Goal: Information Seeking & Learning: Learn about a topic

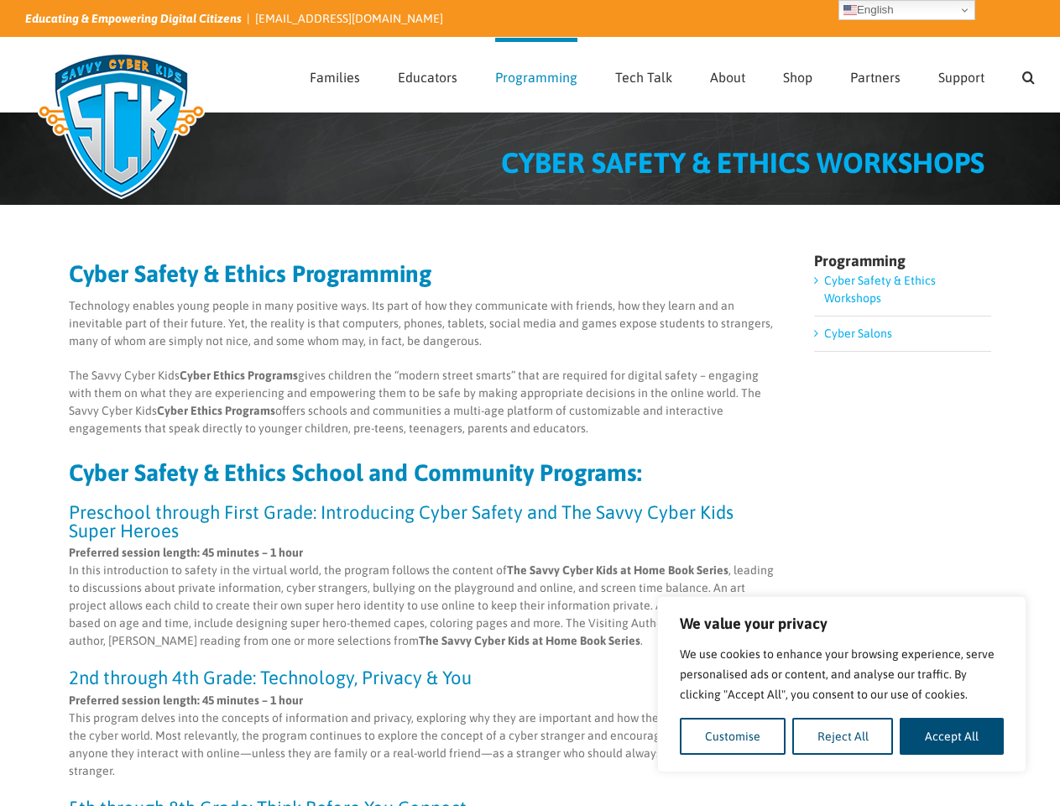
click at [530, 403] on p "The Savvy Cyber Kids Cyber Ethics Programs gives children the “modern street sm…" at bounding box center [423, 402] width 709 height 71
click at [733, 736] on button "Customise" at bounding box center [733, 736] width 106 height 37
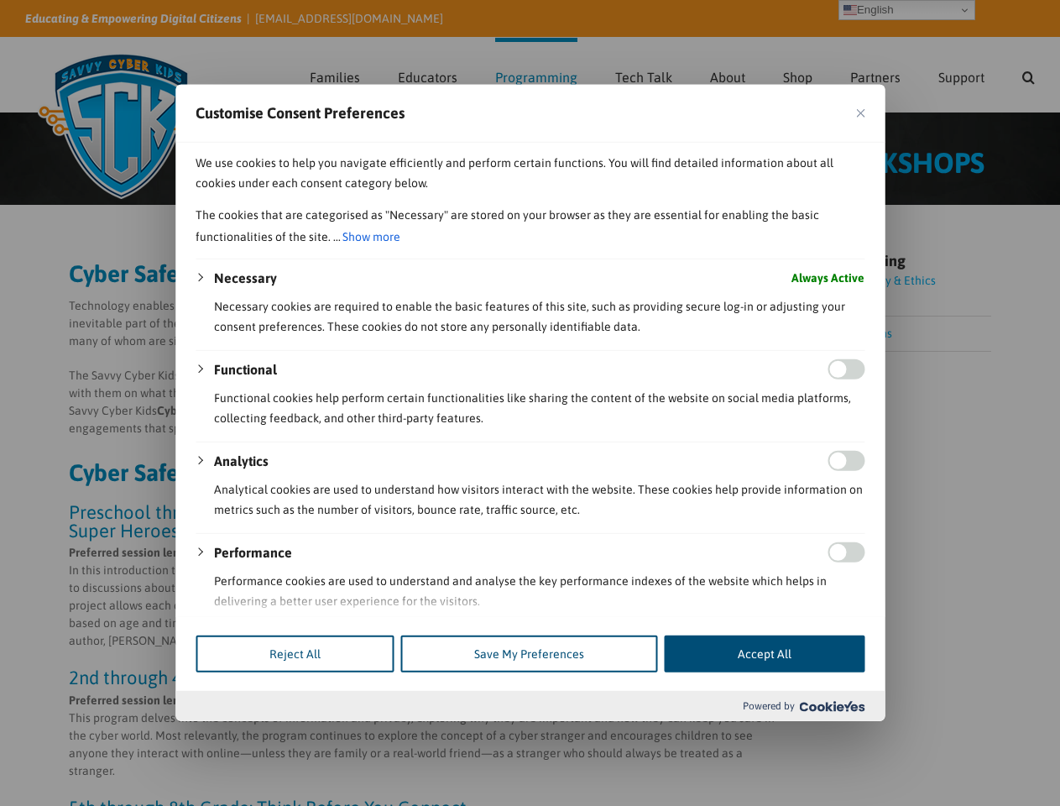
click at [843, 736] on div at bounding box center [530, 403] width 1060 height 806
click at [952, 736] on div at bounding box center [530, 403] width 1060 height 806
click at [1028, 75] on div at bounding box center [530, 403] width 1060 height 806
click at [907, 10] on div at bounding box center [530, 403] width 1060 height 806
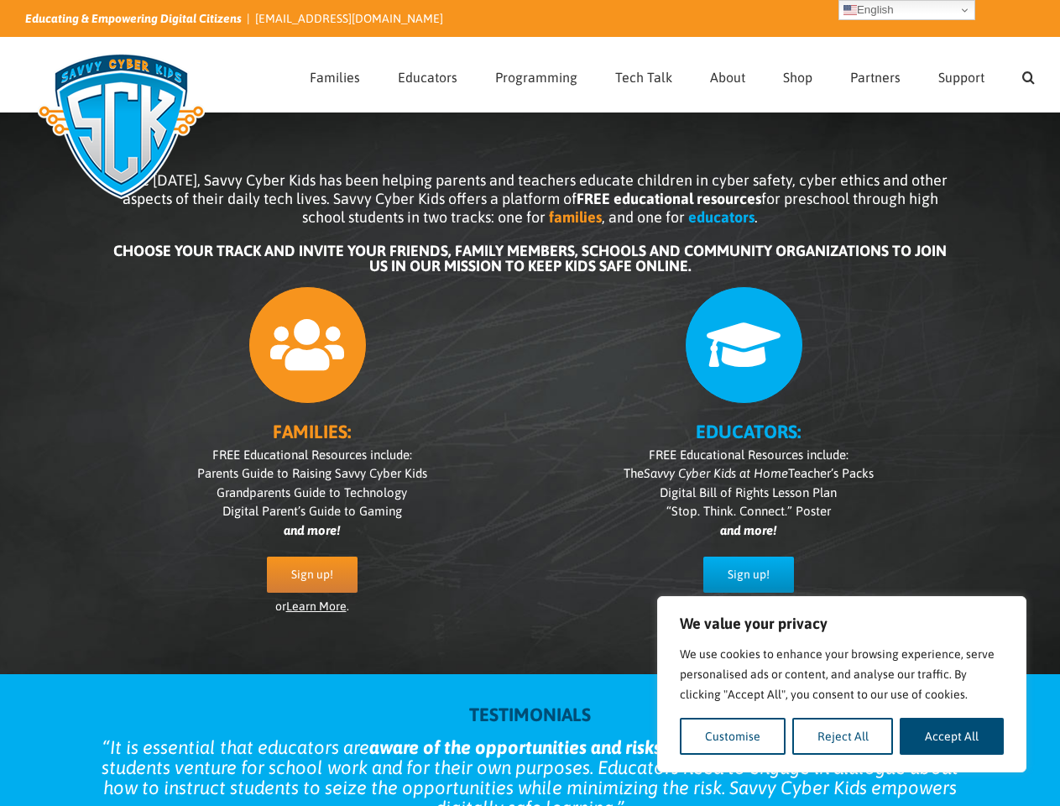
click at [530, 403] on div "FAMILIES: FREE Educational Resources include: Parents Guide to Raising Savvy Cy…" at bounding box center [530, 459] width 839 height 363
click at [733, 736] on button "Customise" at bounding box center [733, 736] width 106 height 37
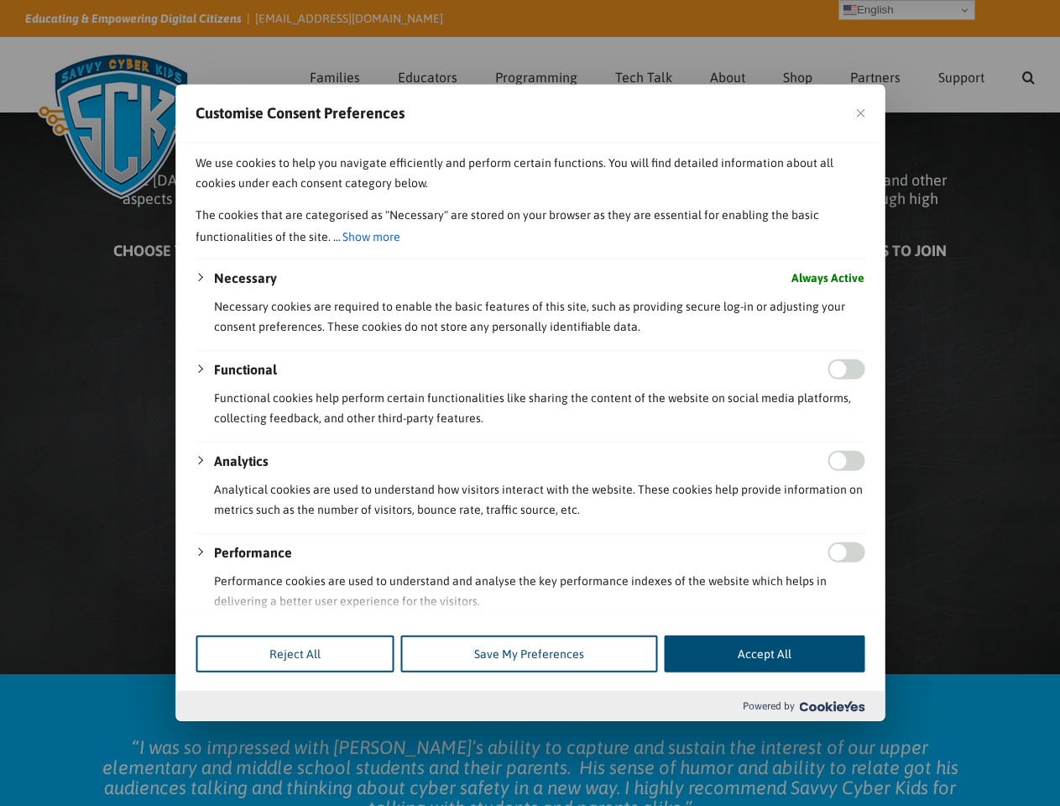
click at [843, 736] on div at bounding box center [530, 403] width 1060 height 806
click at [952, 736] on div at bounding box center [530, 403] width 1060 height 806
click at [1028, 75] on div at bounding box center [530, 403] width 1060 height 806
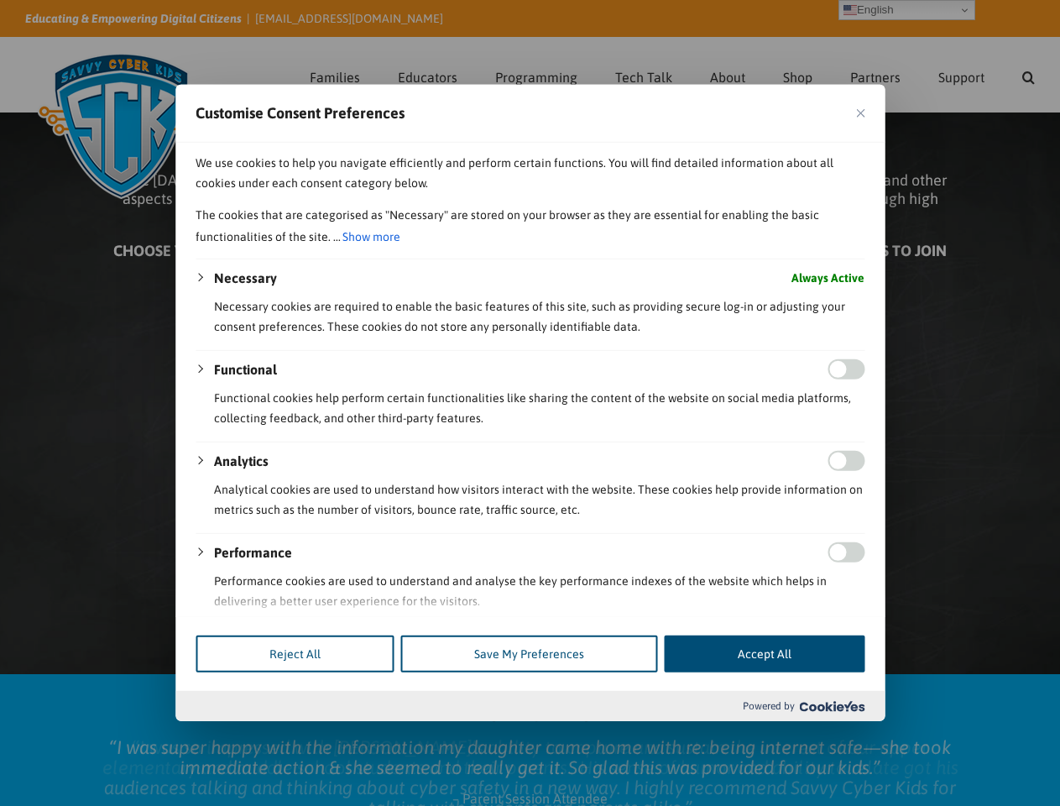
click at [907, 10] on div at bounding box center [530, 403] width 1060 height 806
